Goal: Task Accomplishment & Management: Use online tool/utility

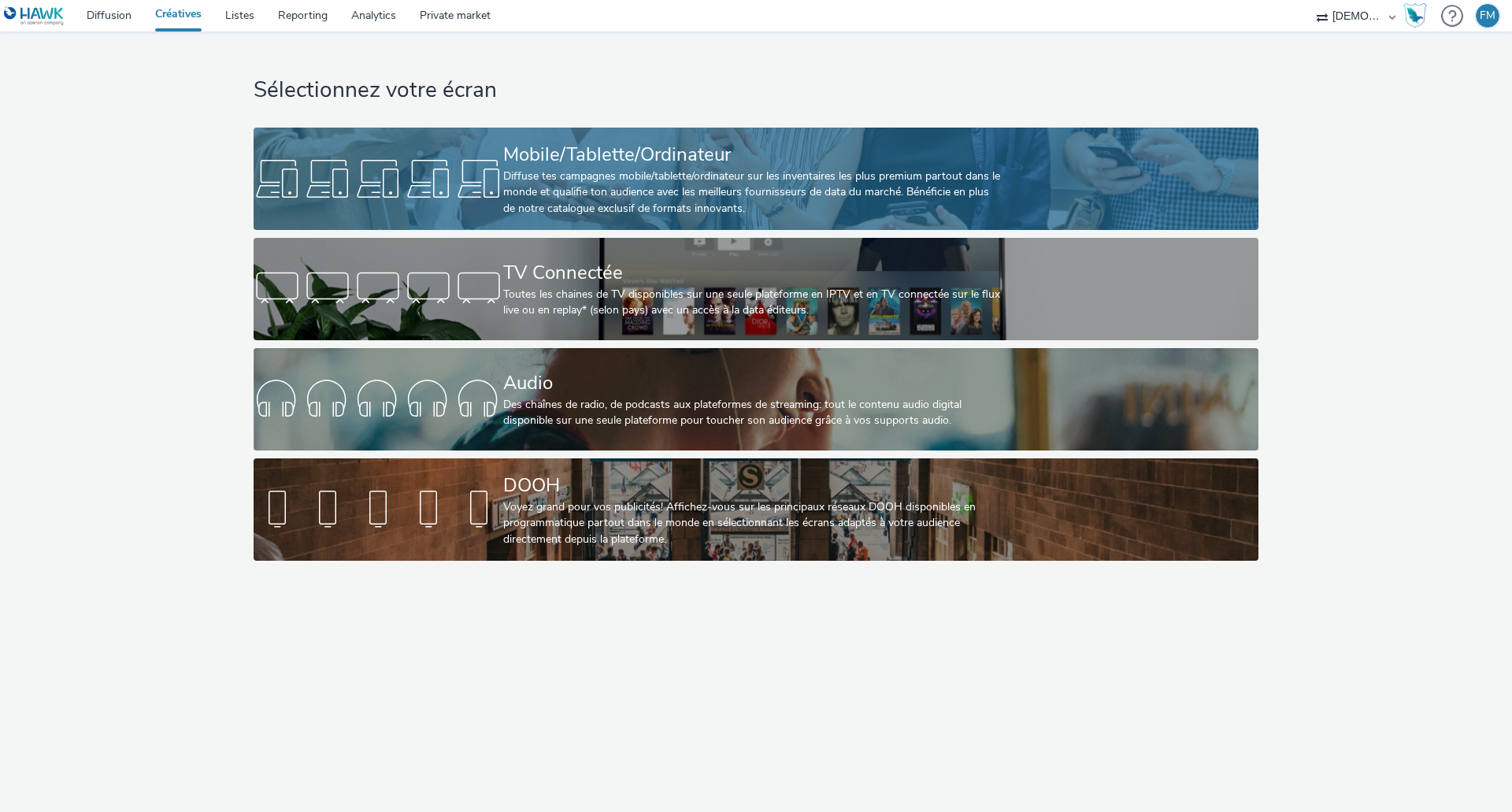
click at [432, 143] on link "Mobile/Tablette/Ordinateur Diffuse tes campagnes mobile/tablette/ordinateur sur…" at bounding box center [756, 179] width 1004 height 103
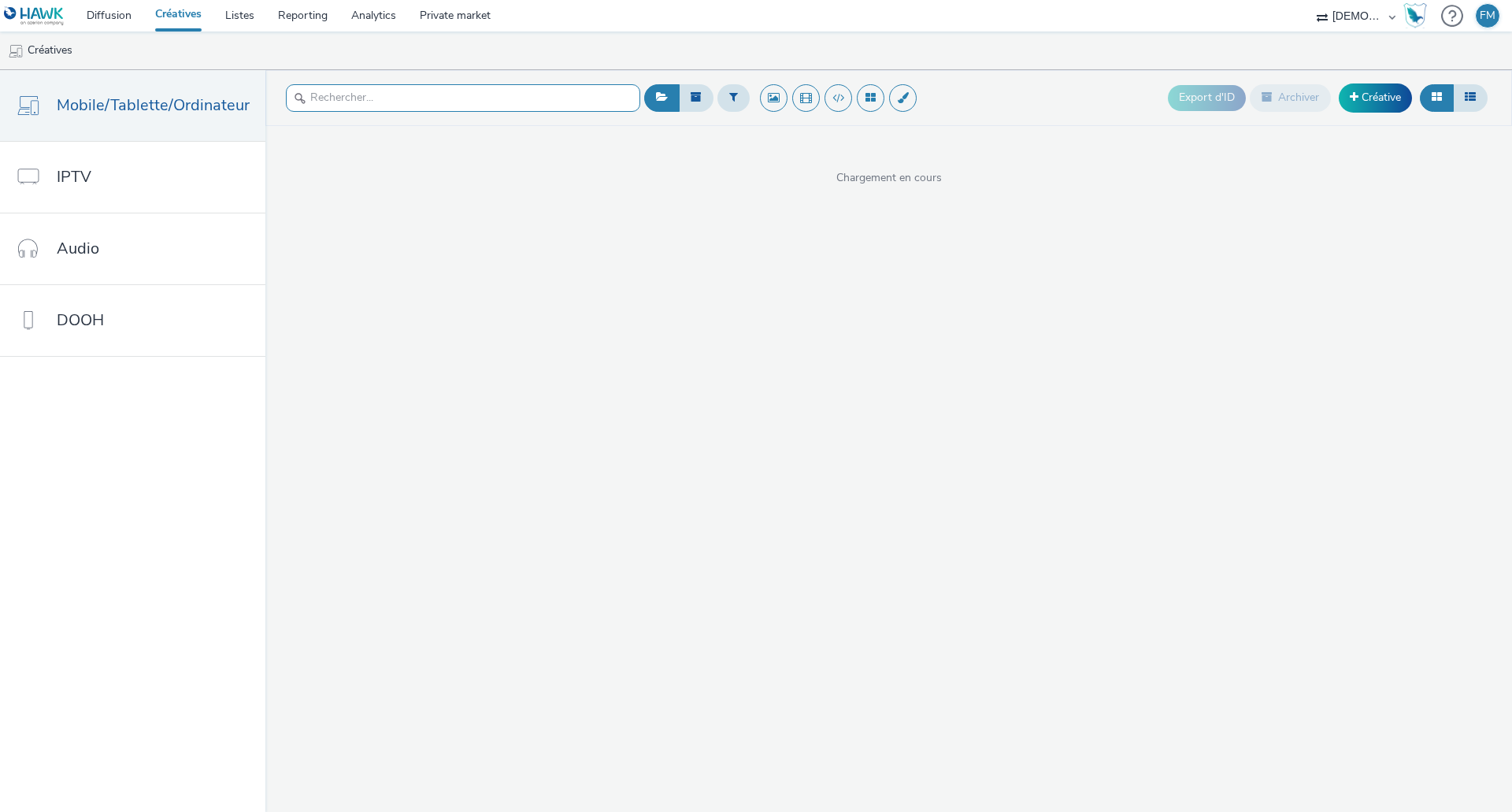
click at [441, 99] on input "text" at bounding box center [463, 98] width 355 height 27
paste input "29131d00-c657-468a-ada9-ed1d3598c67a"
type input "29131d00-c657-468a-ada9-ed1d3598c67a"
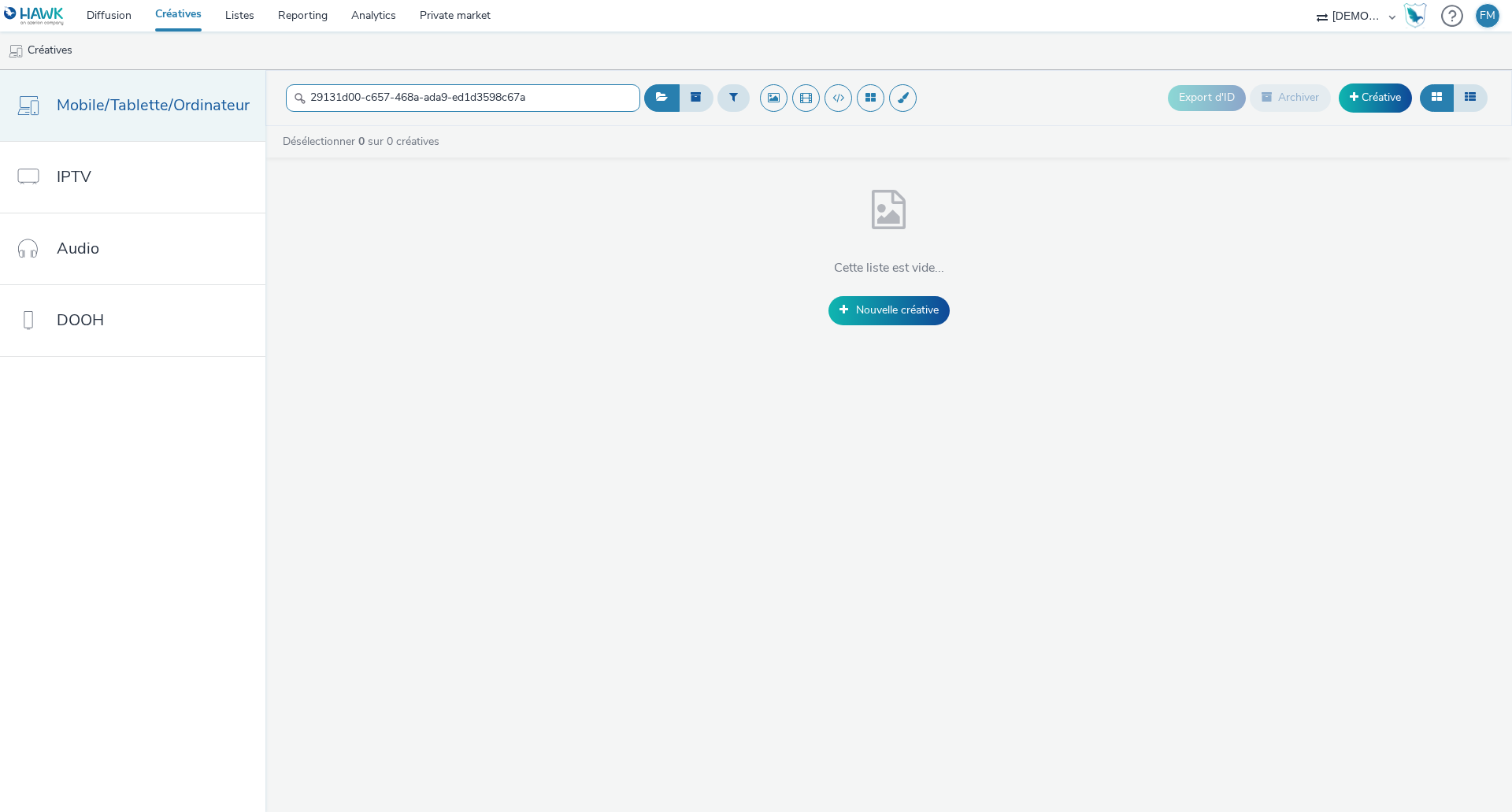
drag, startPoint x: 558, startPoint y: 90, endPoint x: 88, endPoint y: 104, distance: 470.2
click at [88, 104] on div "Mobile/Tablette/Ordinateur IPTV Audio DOOH 29131d00-c657-468a-ada9-ed1d3598c67a…" at bounding box center [756, 440] width 1512 height 741
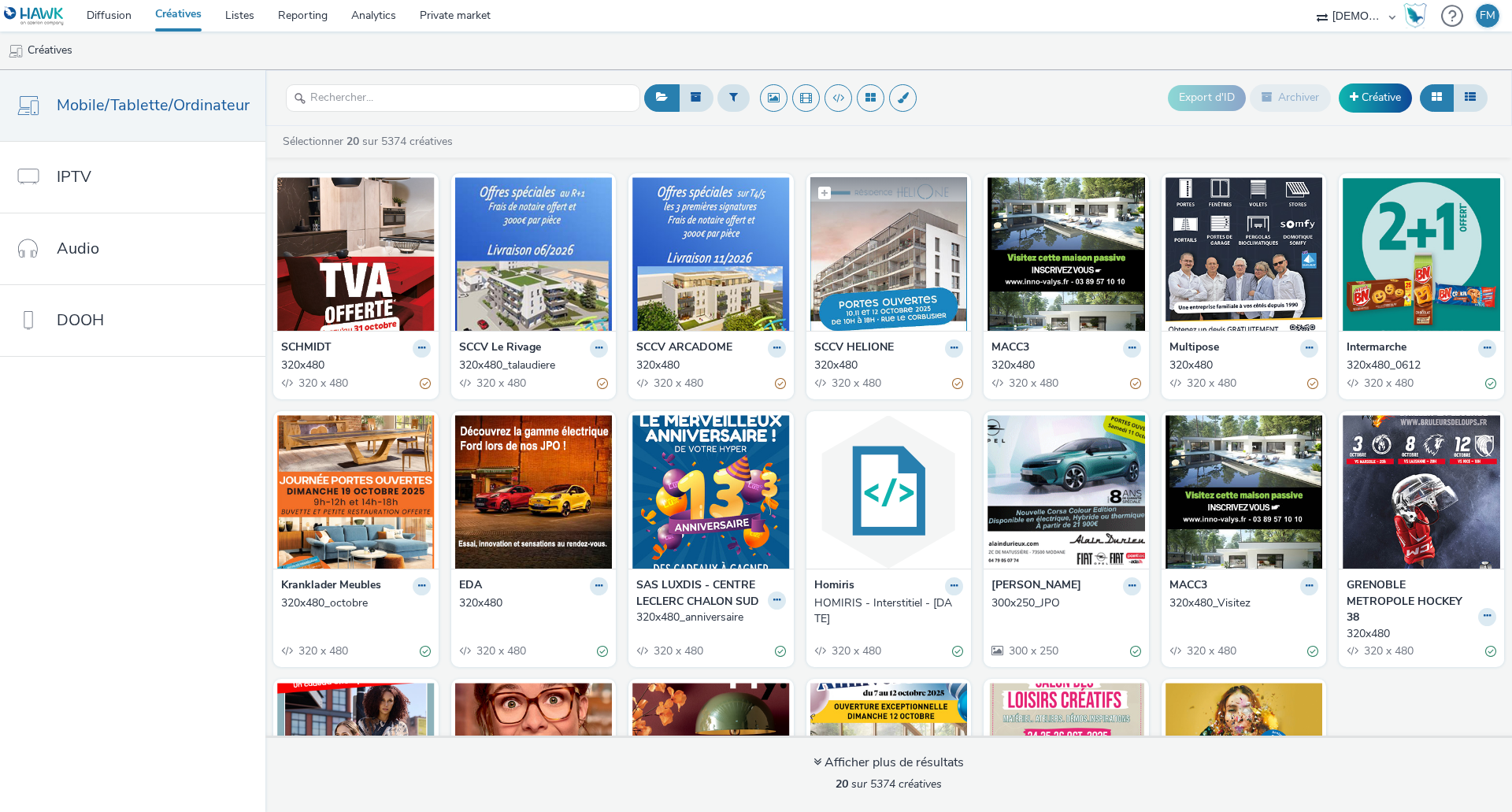
click at [892, 249] on img at bounding box center [889, 254] width 157 height 153
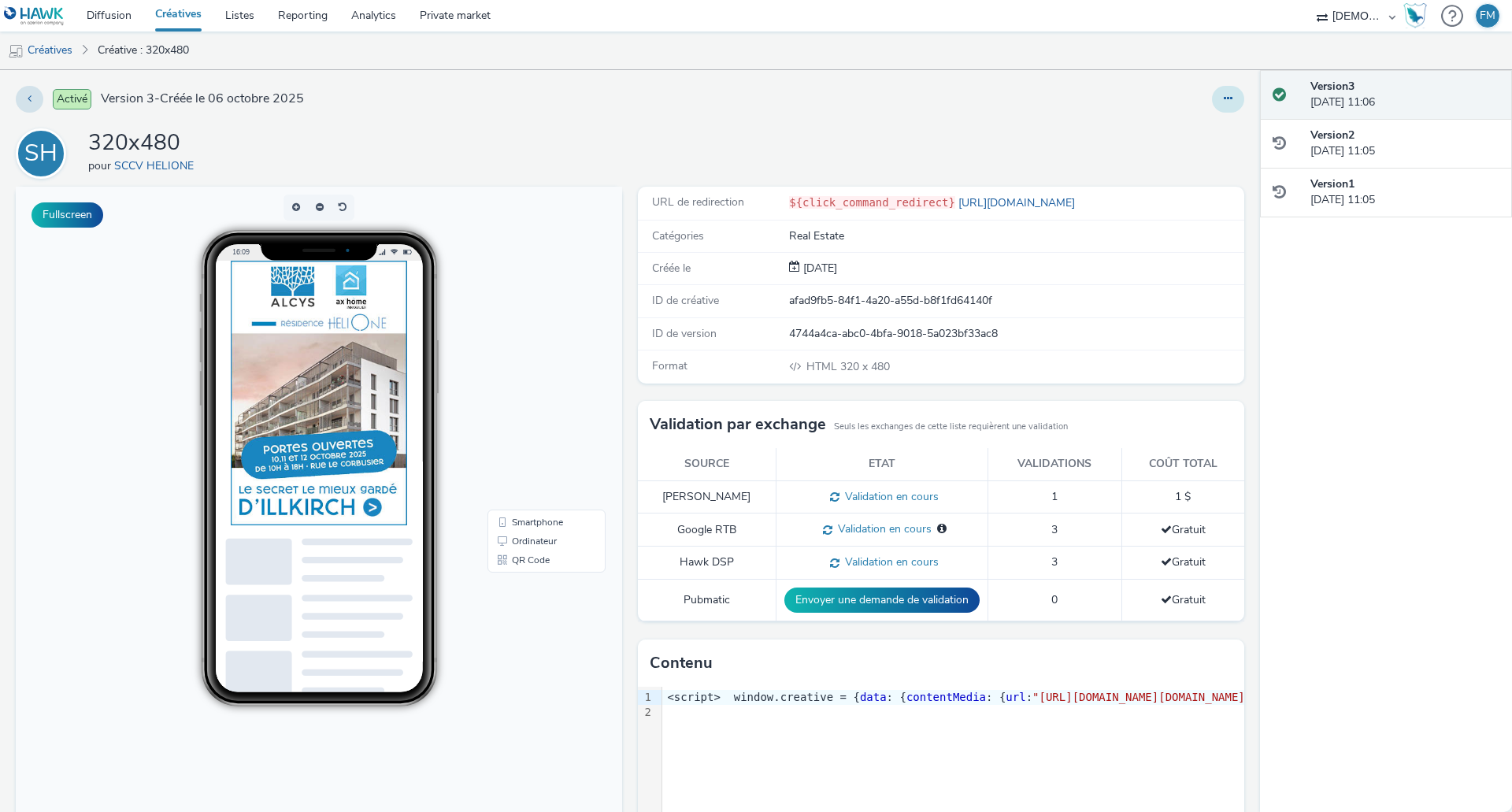
click at [1212, 105] on button at bounding box center [1227, 100] width 32 height 27
click at [1186, 132] on link "Modifier" at bounding box center [1185, 131] width 118 height 31
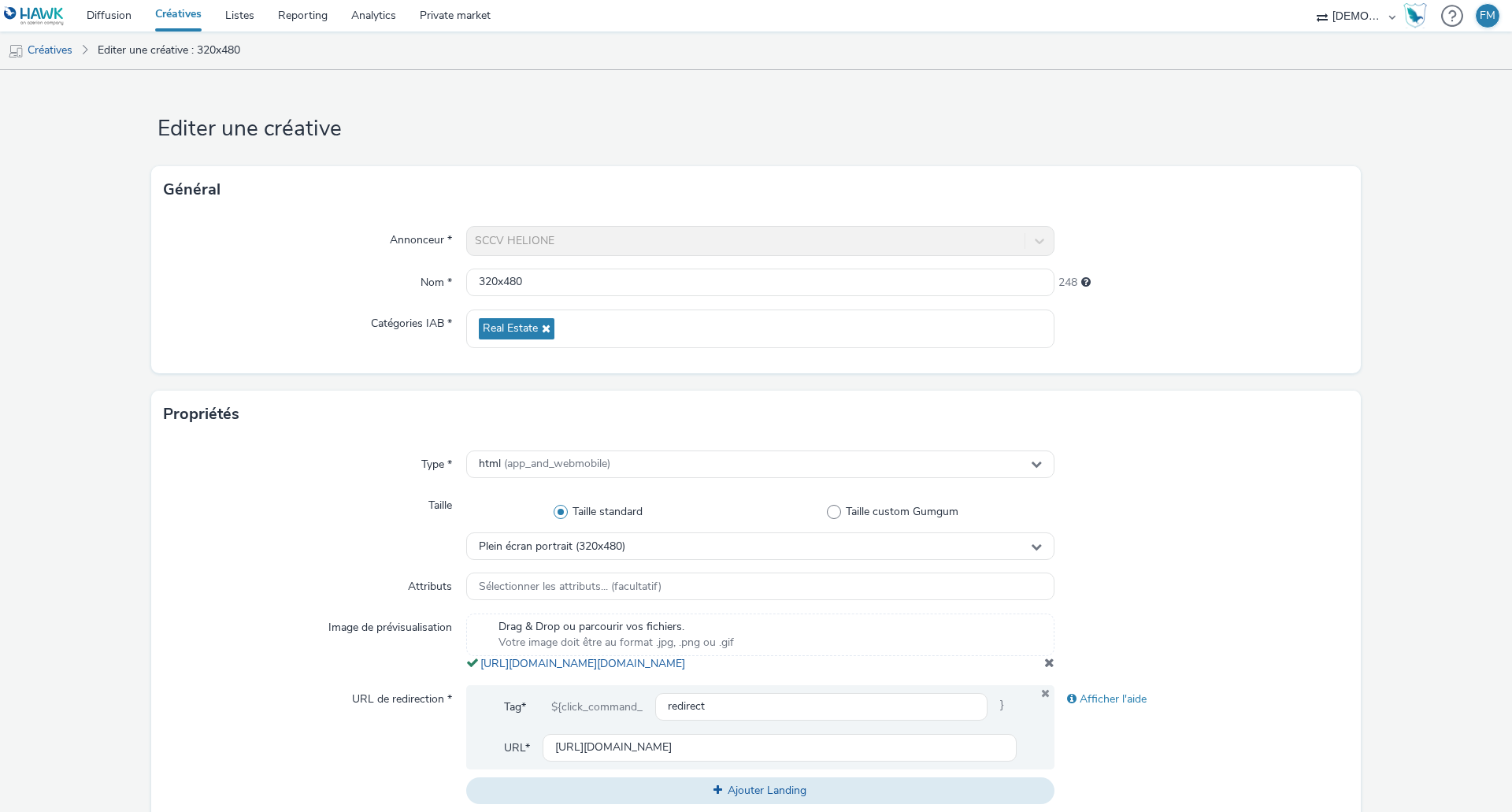
drag, startPoint x: 342, startPoint y: 567, endPoint x: 348, endPoint y: 573, distance: 8.5
click at [342, 567] on div "Type * html (app_and_webmobile) Taille Taille standard Taille custom Gumgum Ple…" at bounding box center [756, 634] width 1210 height 391
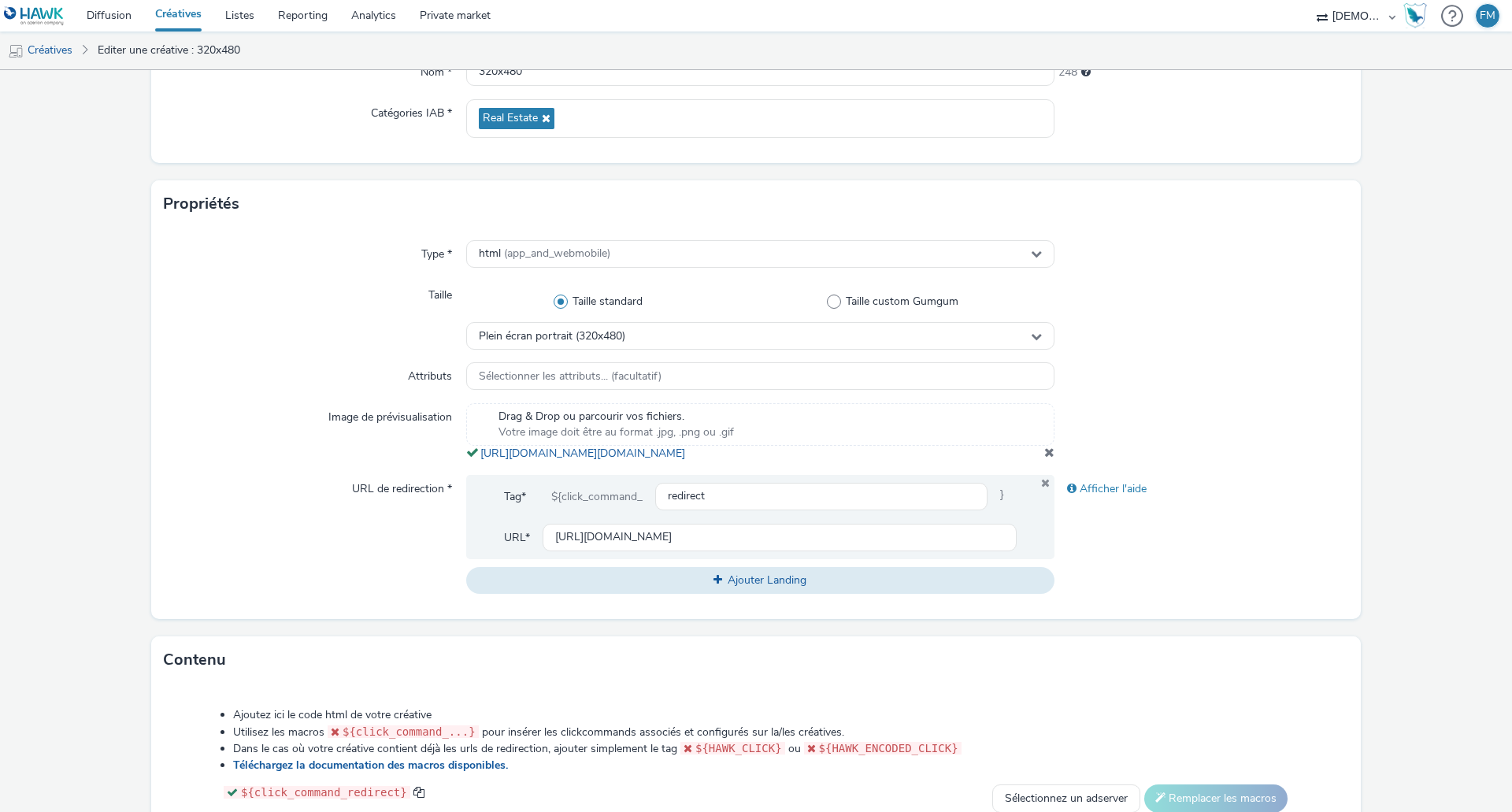
scroll to position [236, 0]
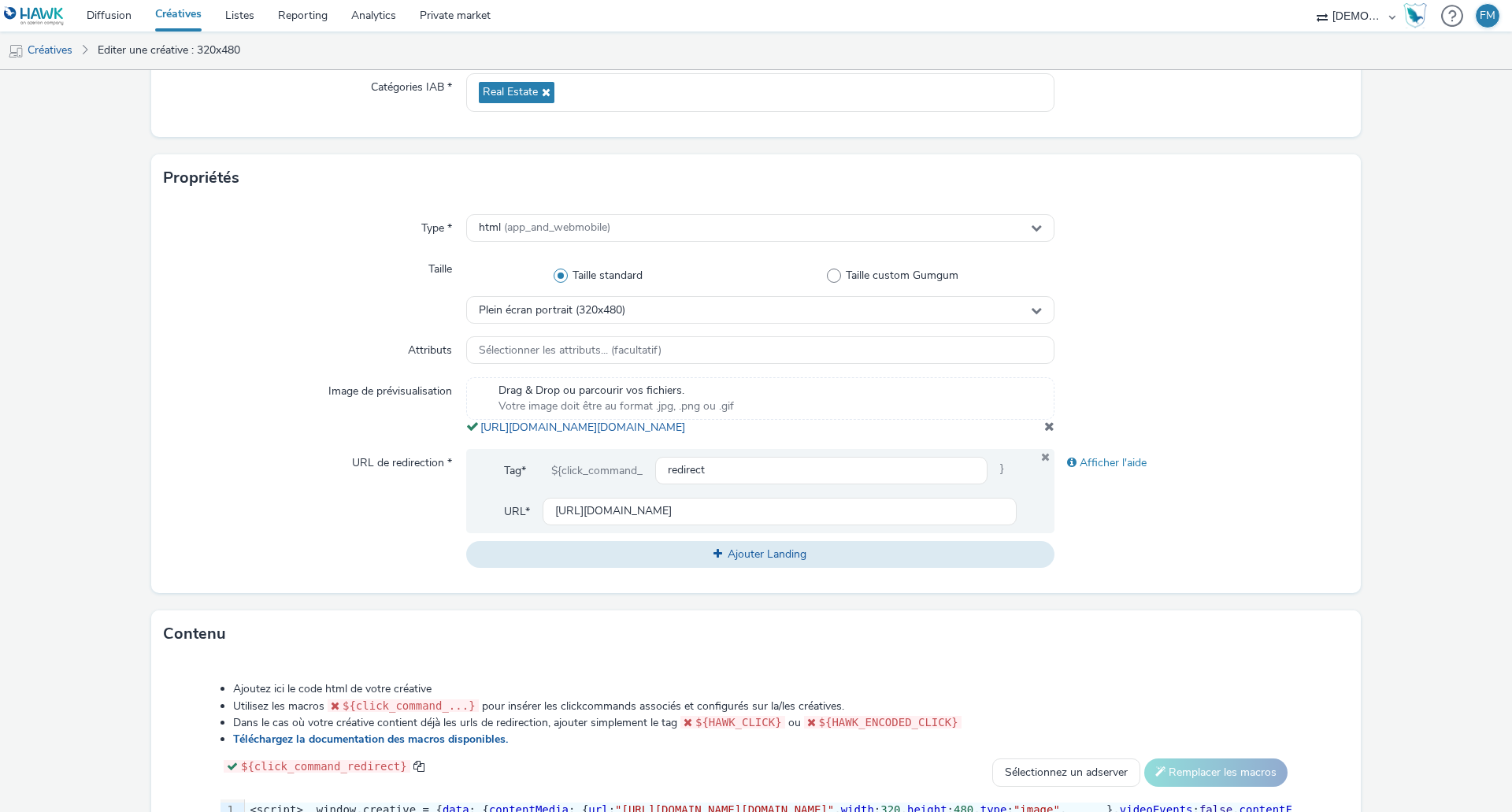
click at [1044, 432] on span at bounding box center [1049, 425] width 11 height 13
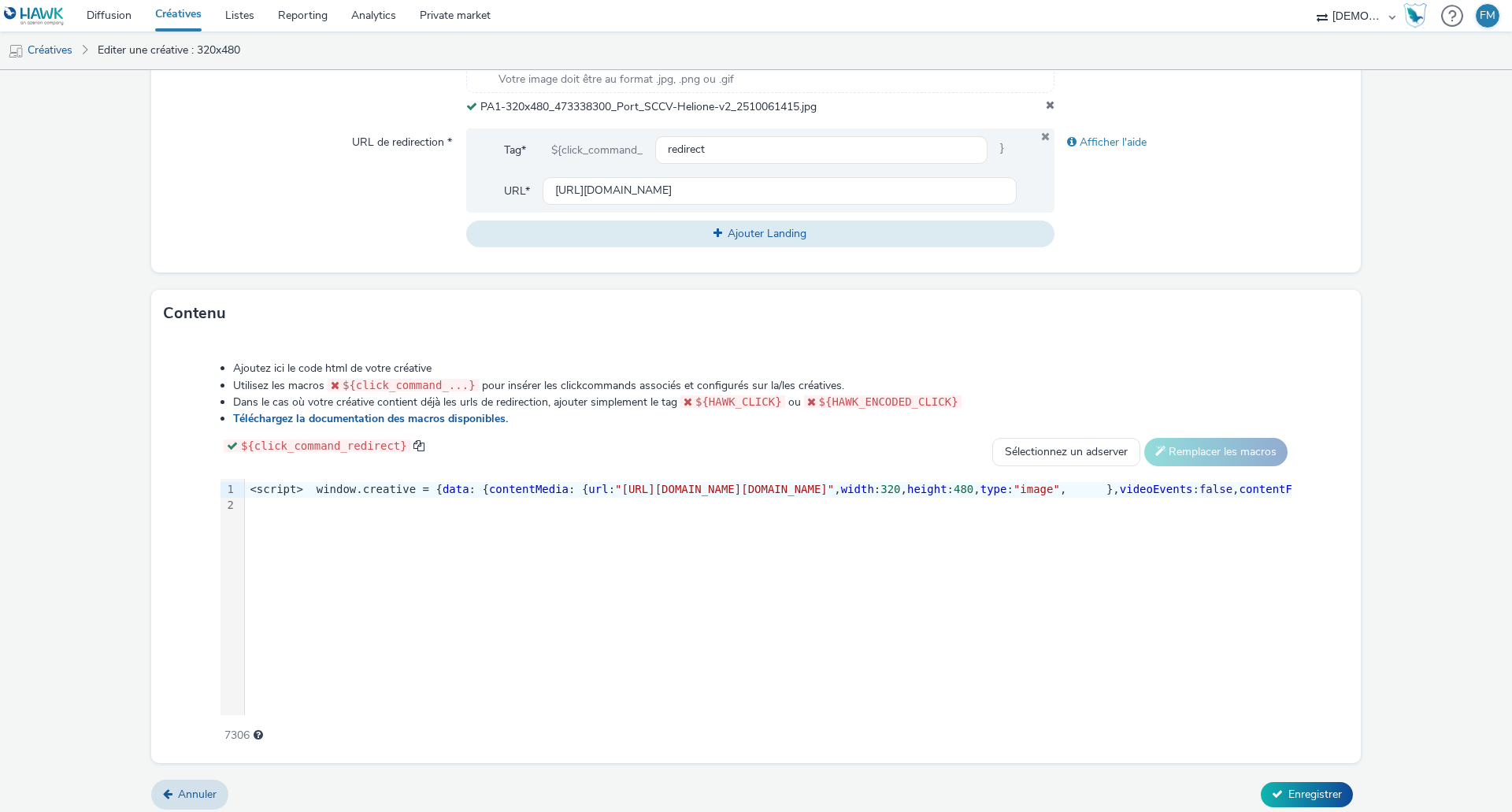
scroll to position [571, 0]
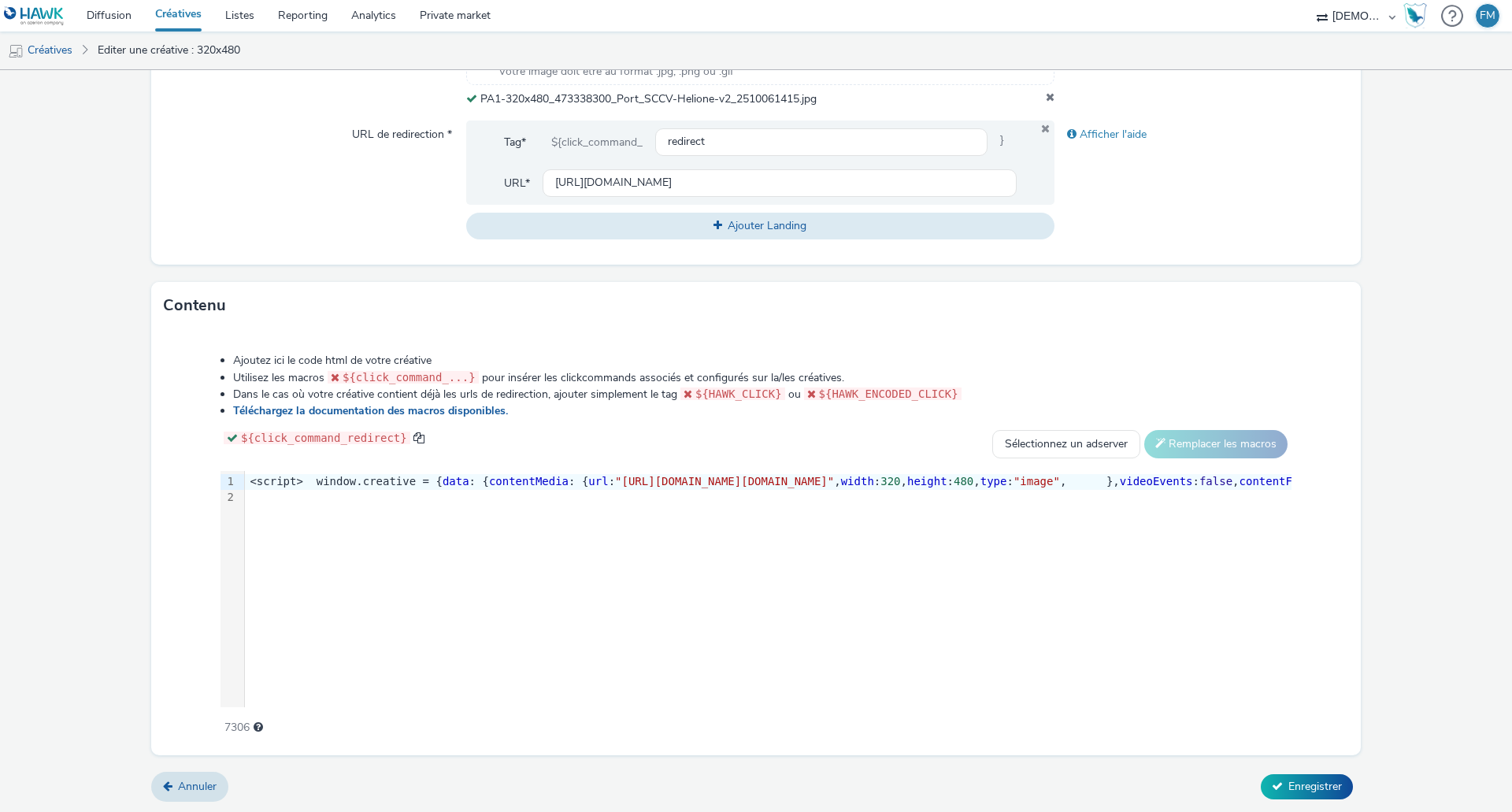
click at [1278, 799] on form "Editer une créative Général Annonceur * SCCV HELIONE Nom * 320x480 248 Catégori…" at bounding box center [756, 156] width 1512 height 1314
click at [1288, 792] on span "Enregistrer" at bounding box center [1314, 786] width 53 height 15
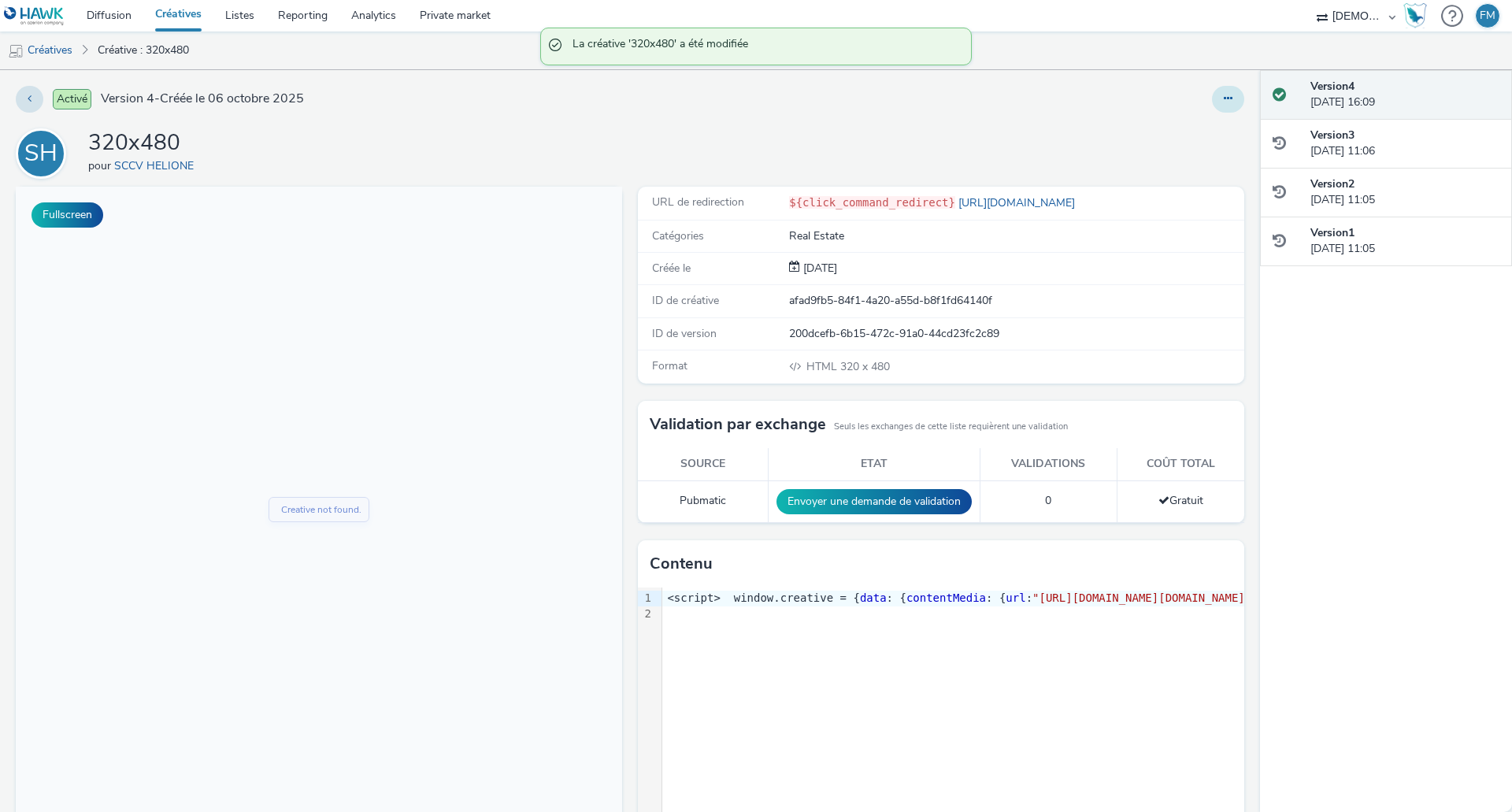
click at [1215, 104] on button at bounding box center [1227, 100] width 32 height 27
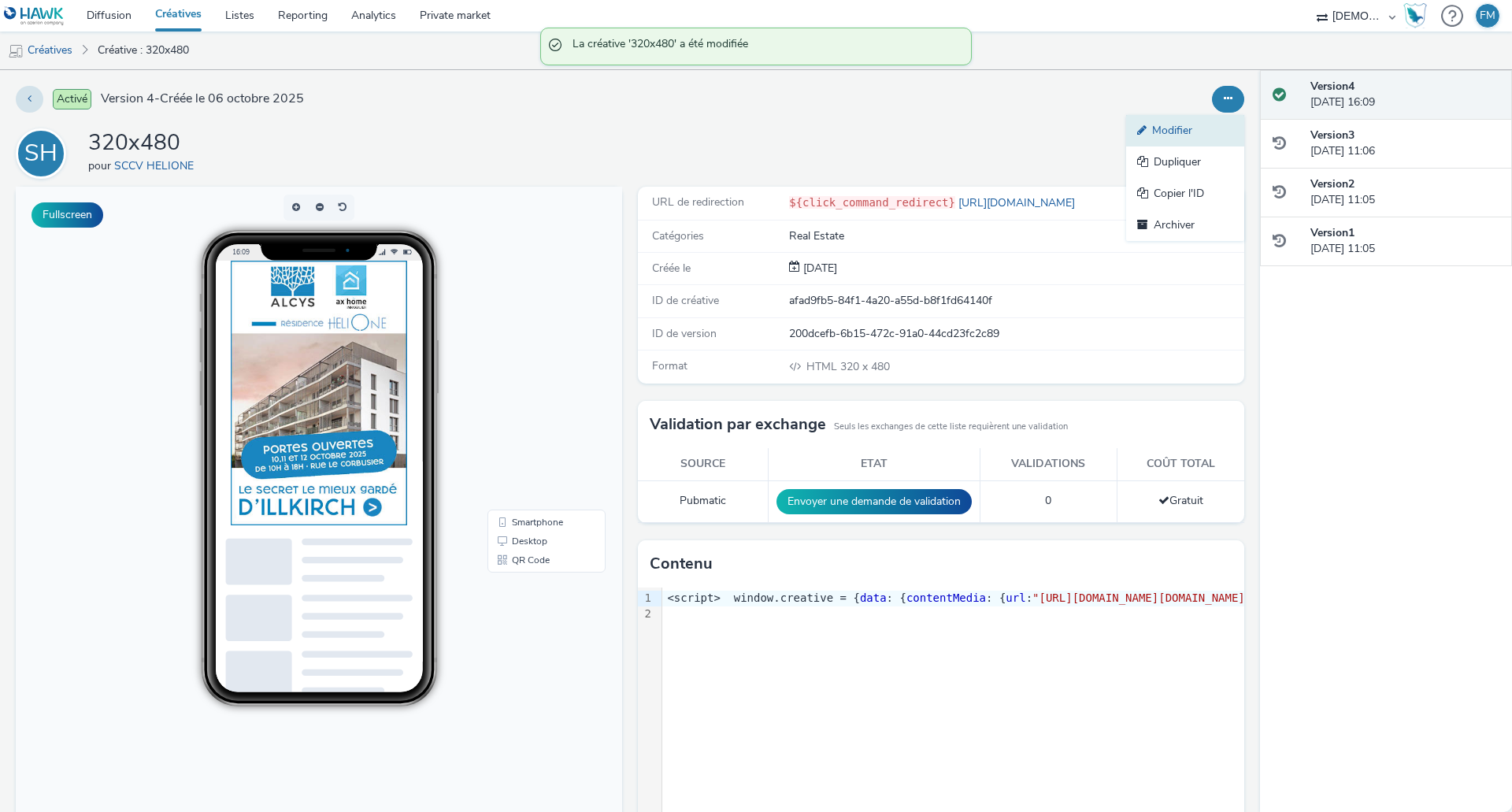
click at [1208, 118] on link "Modifier" at bounding box center [1185, 131] width 118 height 31
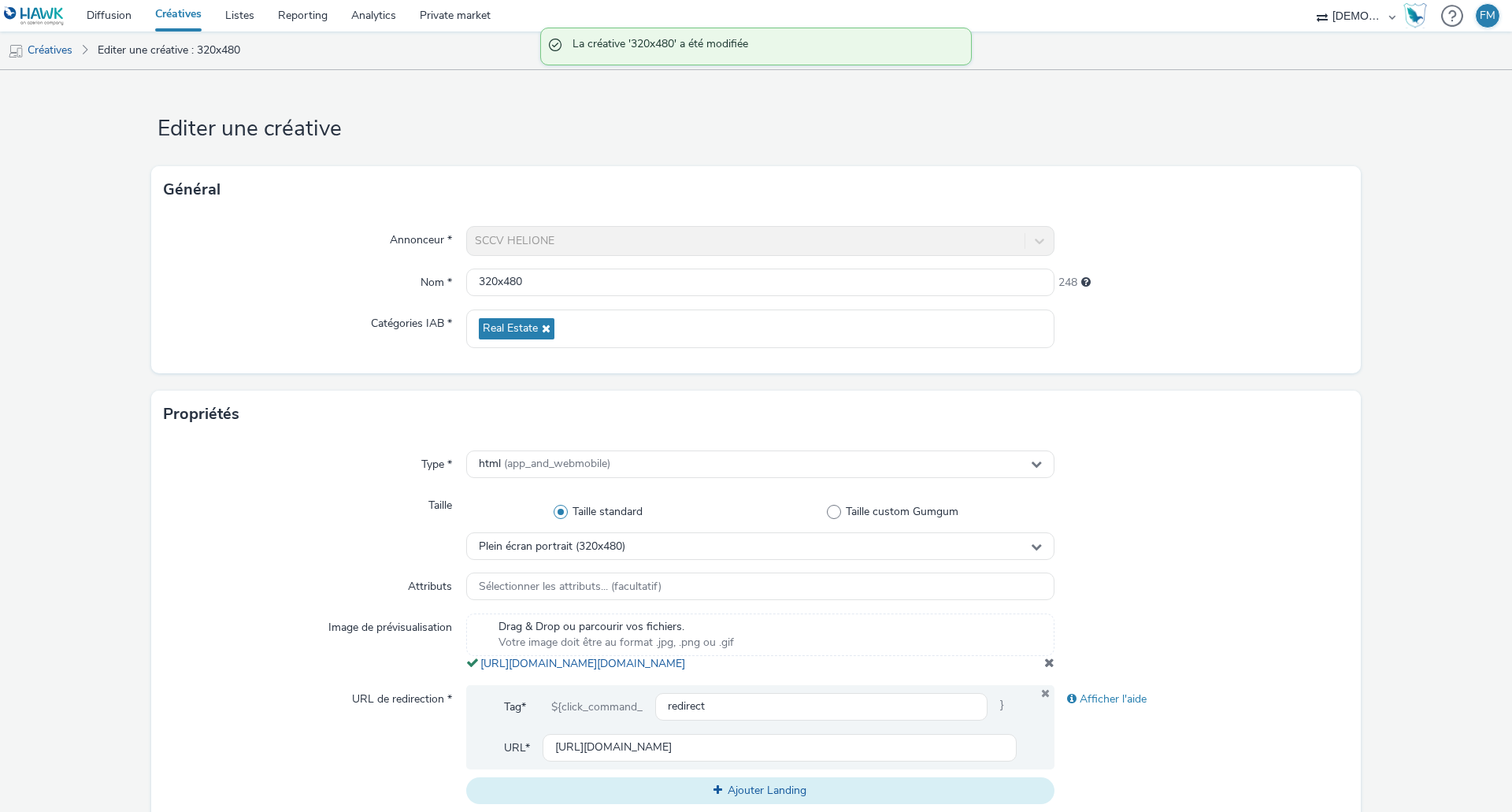
scroll to position [315, 0]
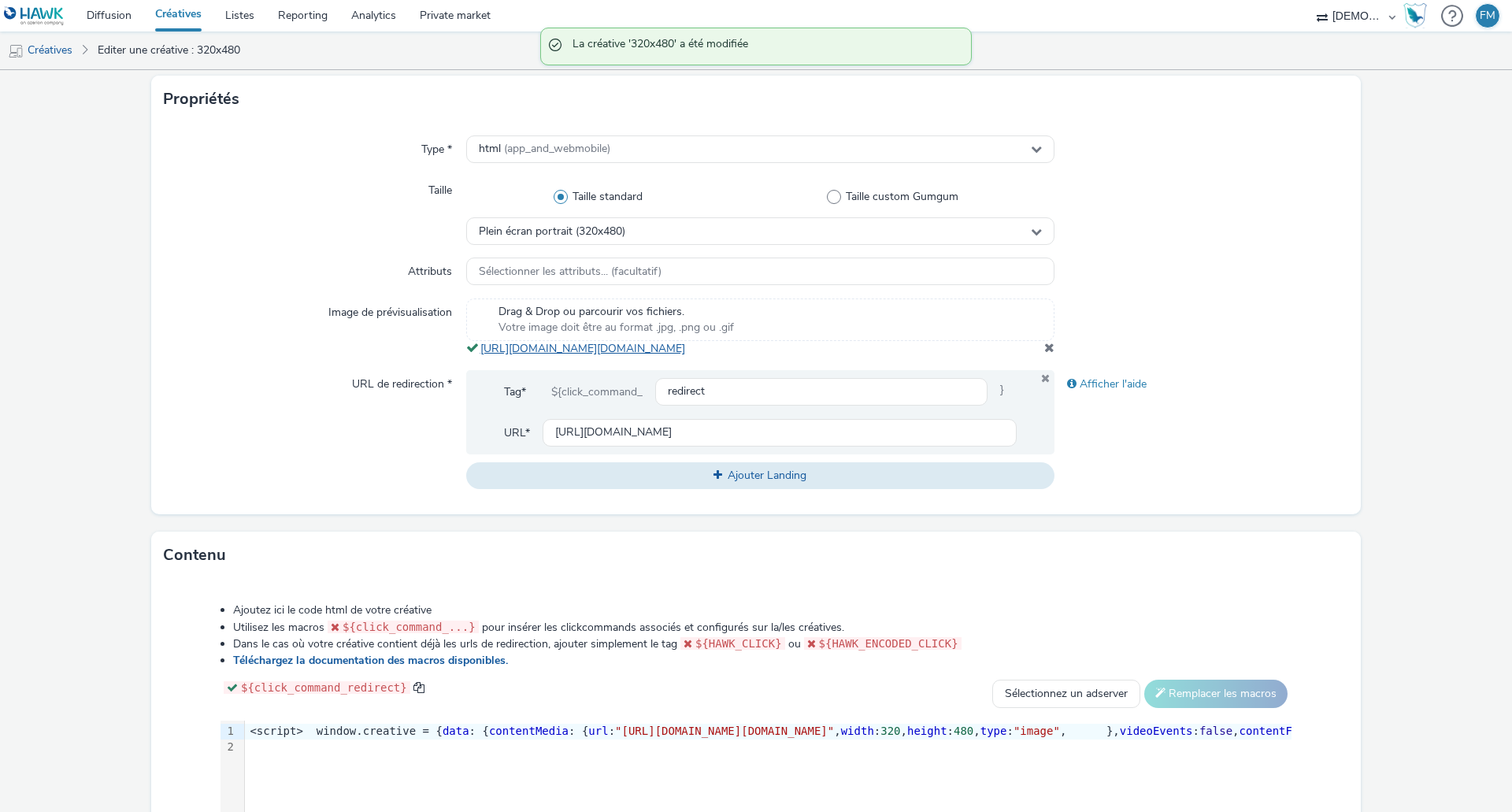
click at [691, 356] on link "[URL][DOMAIN_NAME][DOMAIN_NAME]" at bounding box center [586, 348] width 211 height 15
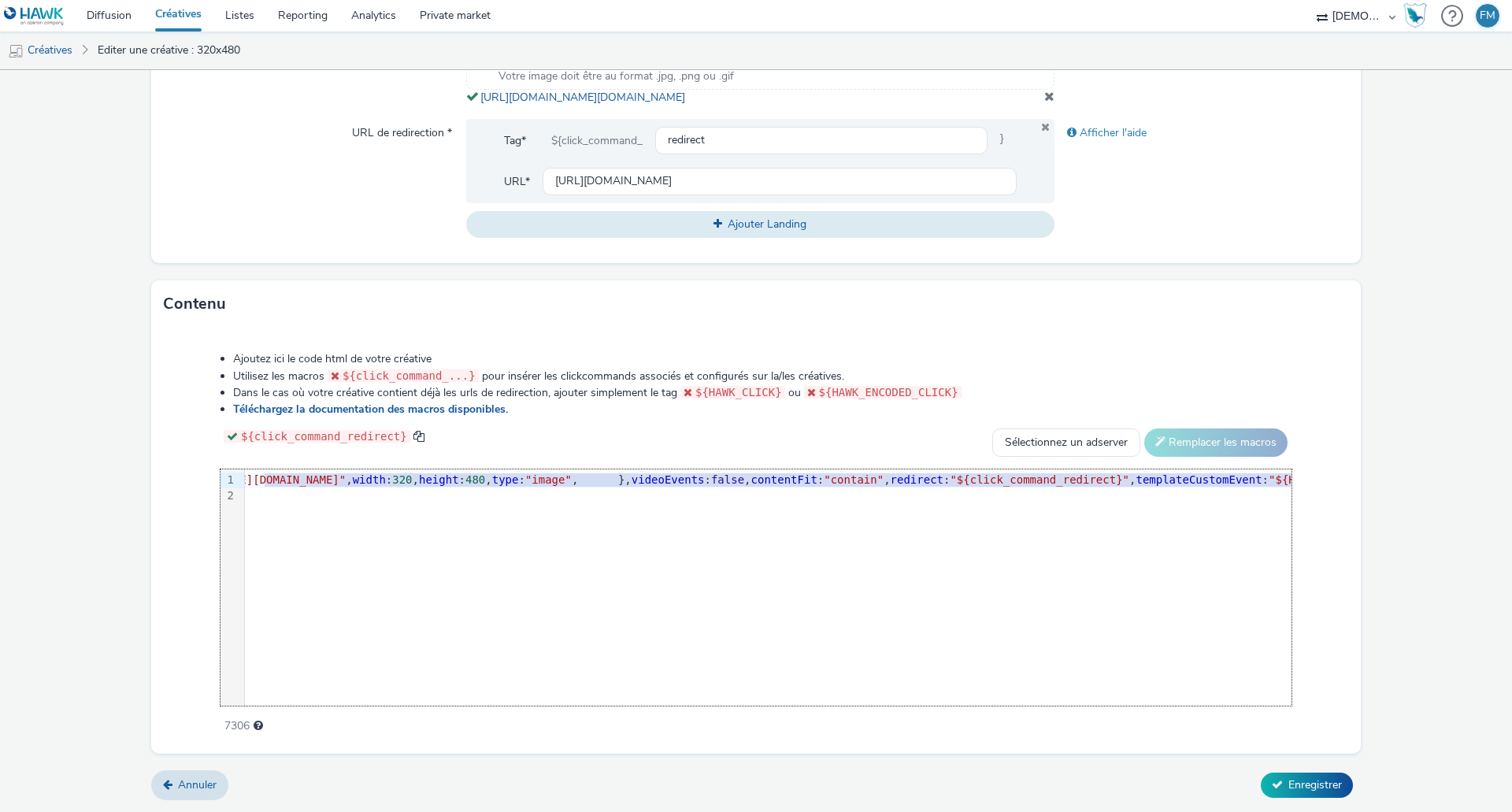
scroll to position [0, 519]
drag, startPoint x: 749, startPoint y: 477, endPoint x: 1199, endPoint y: 484, distance: 450.1
click at [316, 484] on span ""[URL][DOMAIN_NAME][DOMAIN_NAME]"" at bounding box center [206, 479] width 219 height 13
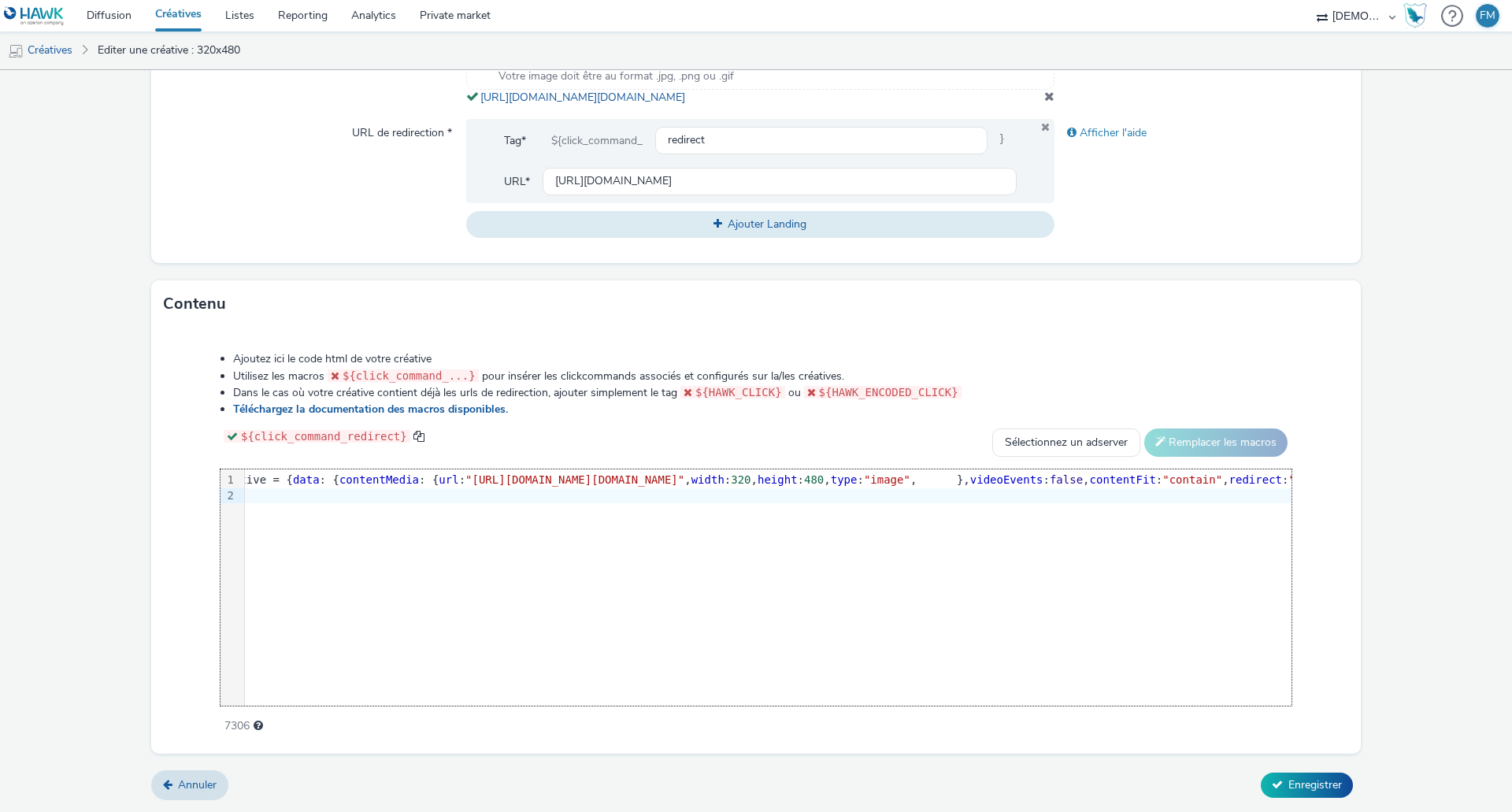
click at [552, 589] on div "9 1 2 › <script> window.creative = { data : { contentMedia : { url : "[URL][DOM…" at bounding box center [755, 587] width 1071 height 236
click at [602, 476] on span ""[URL][DOMAIN_NAME][DOMAIN_NAME]"" at bounding box center [575, 479] width 219 height 13
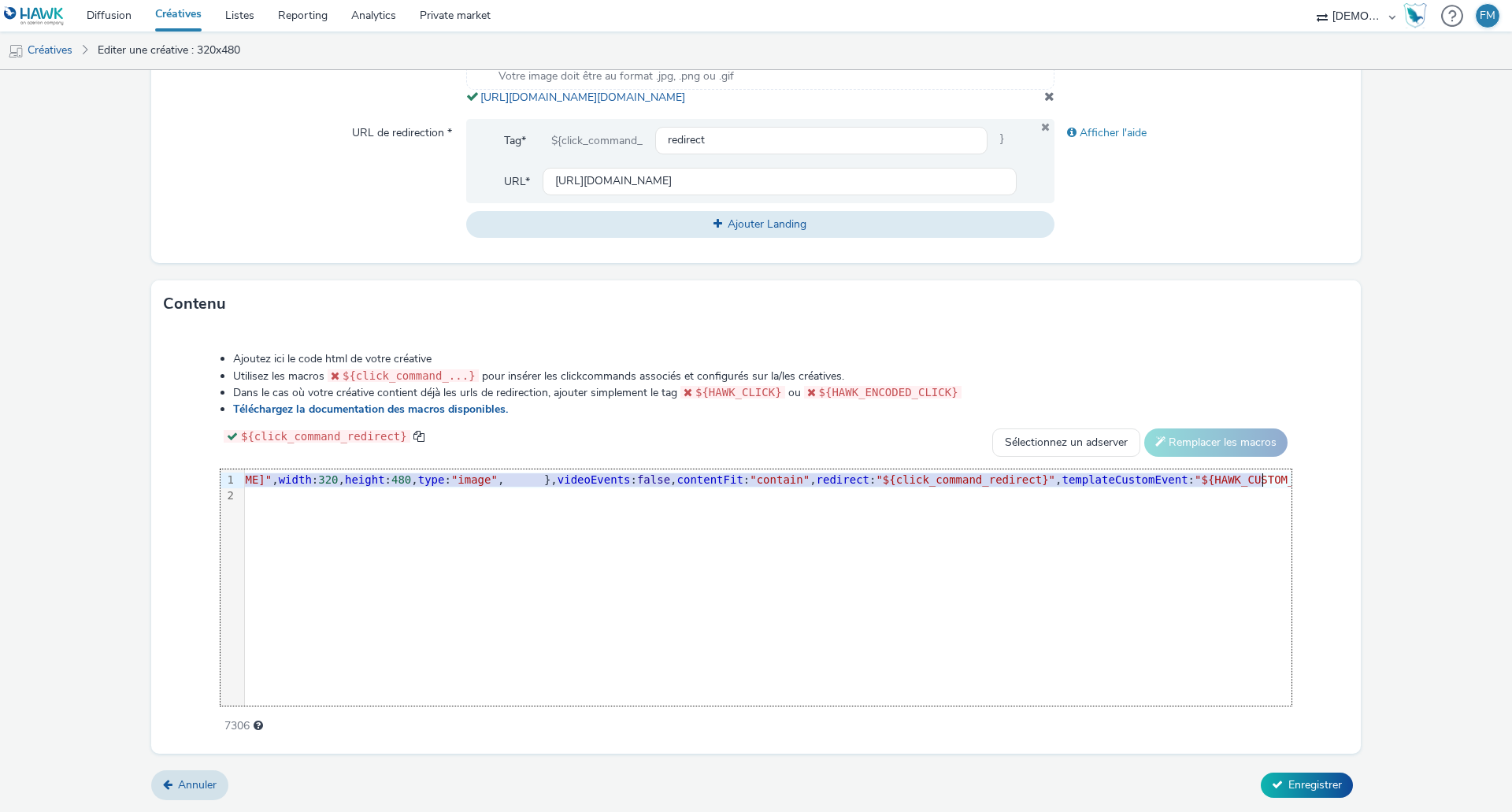
scroll to position [0, 573]
drag, startPoint x: 604, startPoint y: 481, endPoint x: 1145, endPoint y: 484, distance: 541.0
click at [262, 484] on span ""[URL][DOMAIN_NAME][DOMAIN_NAME]"" at bounding box center [152, 479] width 219 height 13
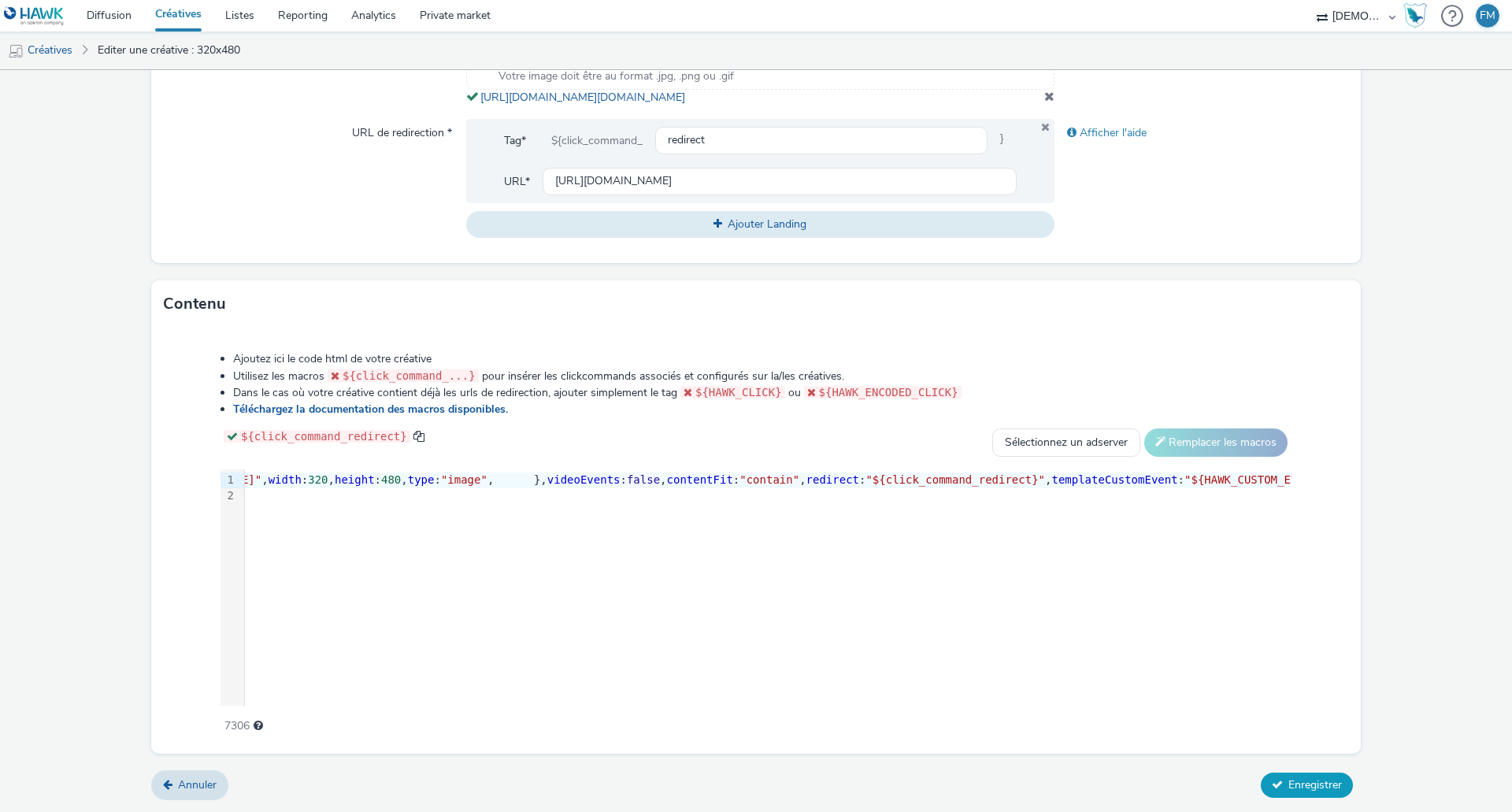
click at [1319, 776] on button "Enregistrer" at bounding box center [1307, 785] width 92 height 25
